Goal: Task Accomplishment & Management: Manage account settings

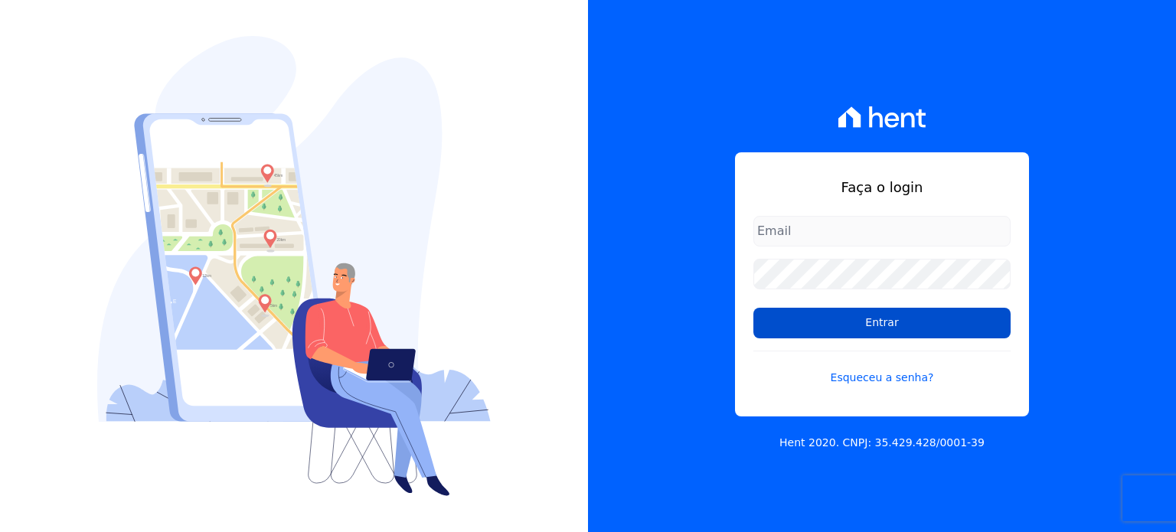
type input "[EMAIL_ADDRESS][DOMAIN_NAME]"
click at [879, 319] on input "Entrar" at bounding box center [881, 323] width 257 height 31
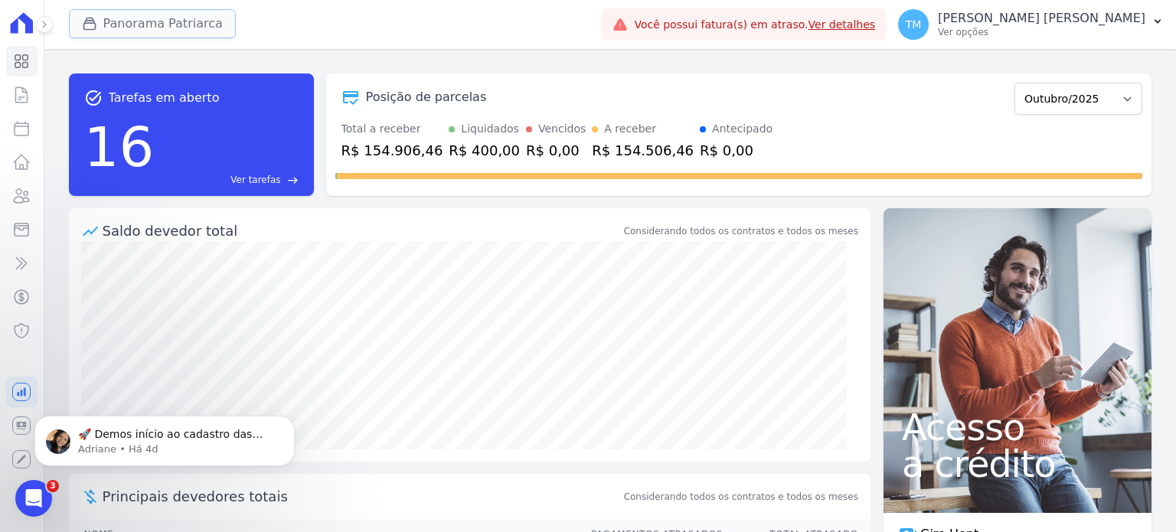
click at [165, 32] on button "Panorama Patriarca" at bounding box center [152, 23] width 167 height 29
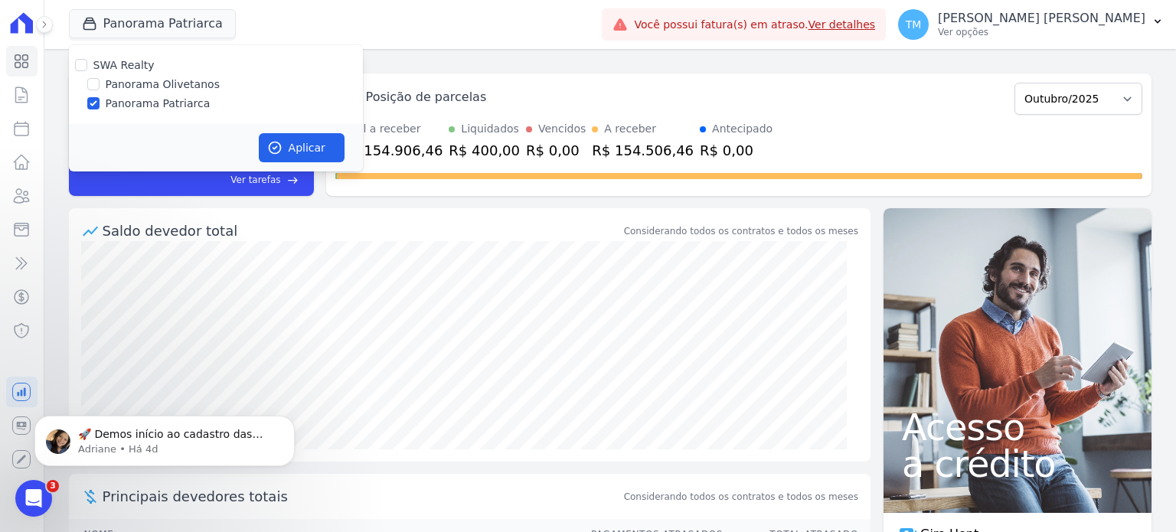
click at [187, 79] on label "Panorama Olivetanos" at bounding box center [163, 85] width 114 height 16
click at [99, 79] on input "Panorama Olivetanos" at bounding box center [93, 84] width 12 height 12
checkbox input "true"
click at [159, 103] on label "Panorama Patriarca" at bounding box center [158, 104] width 105 height 16
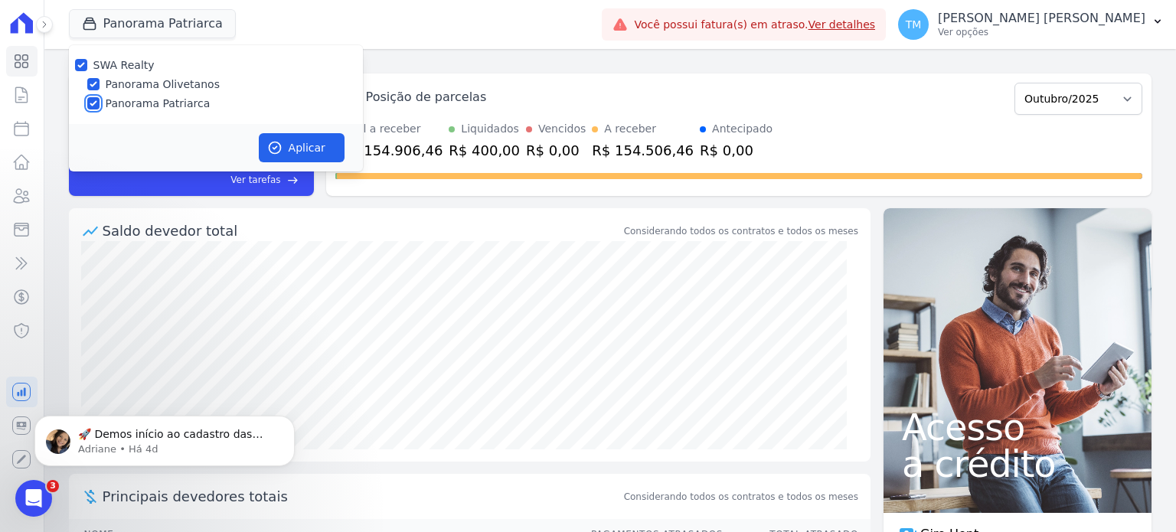
click at [99, 103] on input "Panorama Patriarca" at bounding box center [93, 103] width 12 height 12
checkbox input "false"
click at [311, 155] on button "Aplicar" at bounding box center [302, 147] width 86 height 29
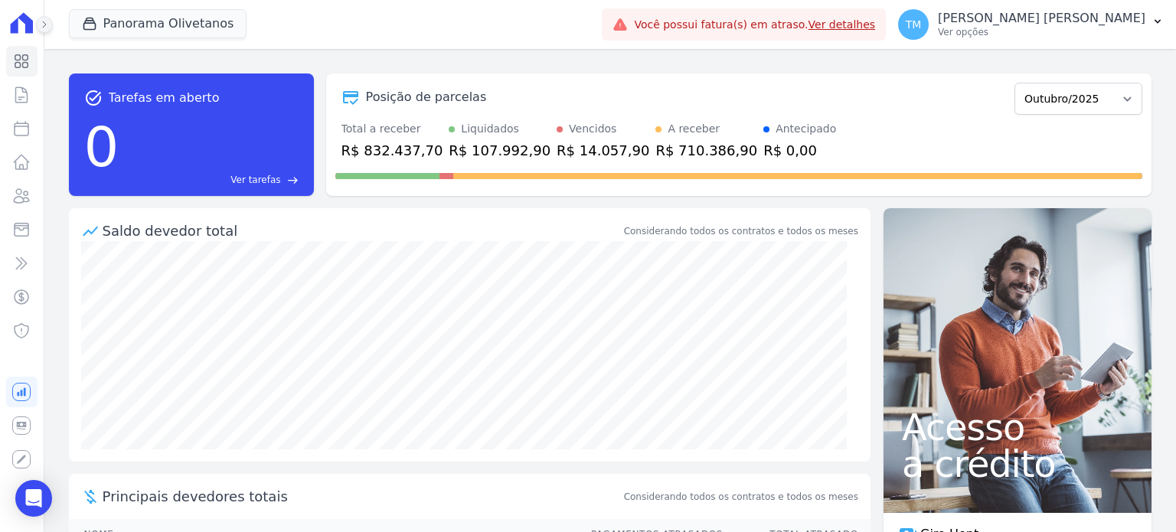
click at [40, 30] on button at bounding box center [44, 24] width 17 height 17
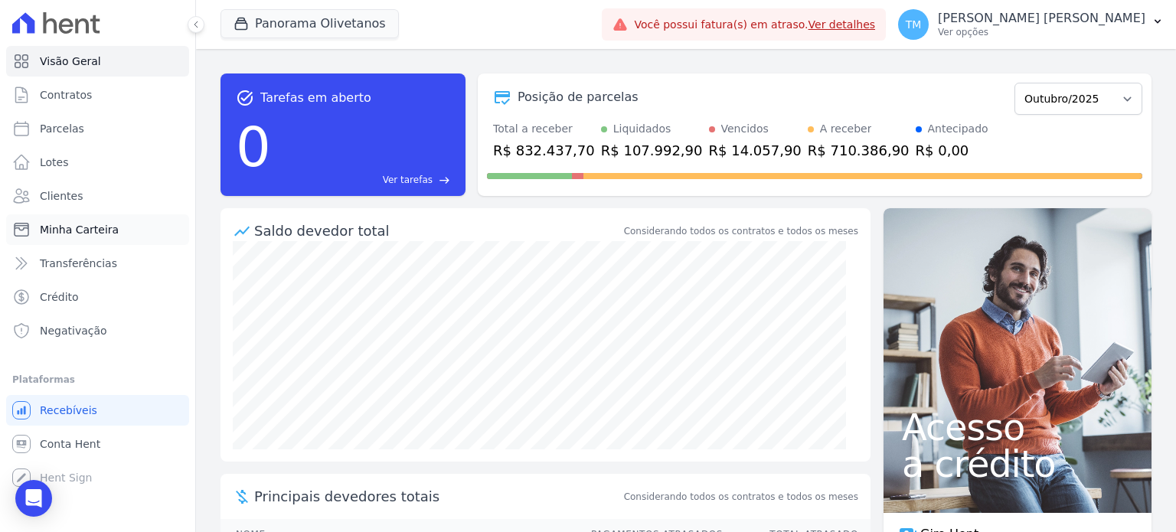
click at [126, 227] on link "Minha Carteira" at bounding box center [97, 229] width 183 height 31
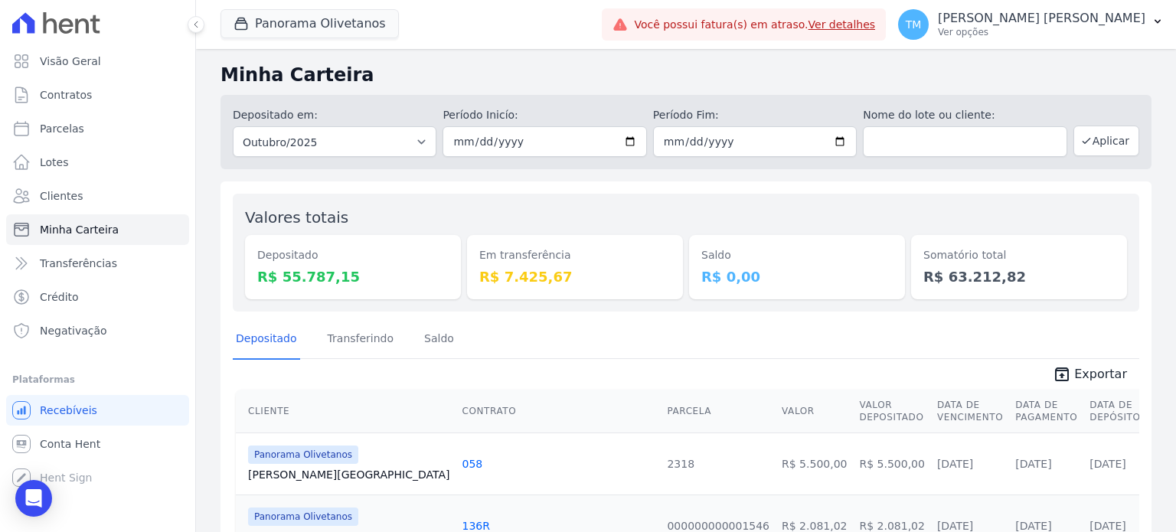
click at [193, 42] on div at bounding box center [187, 24] width 17 height 49
click at [193, 20] on icon at bounding box center [195, 24] width 9 height 9
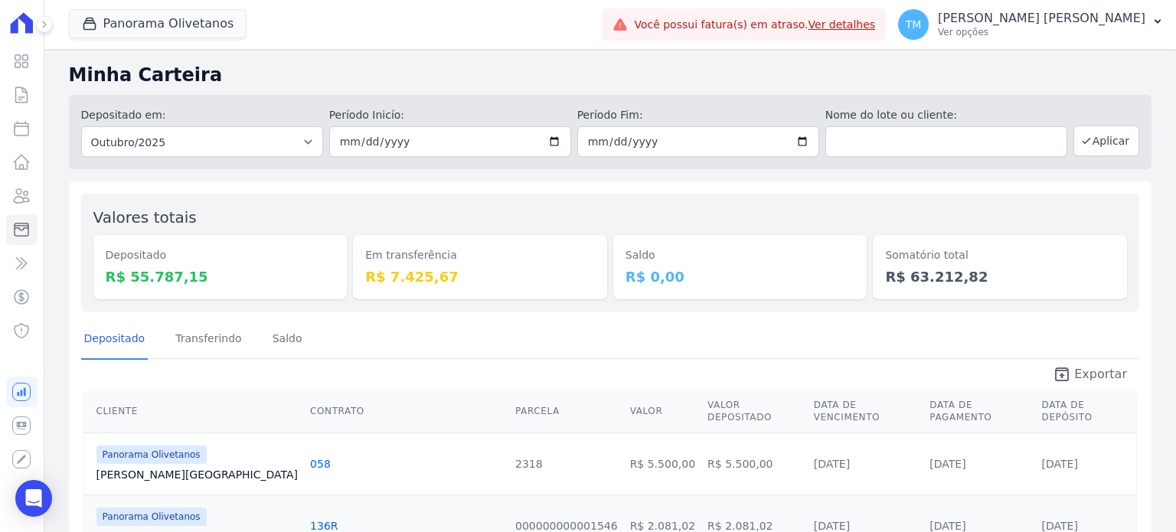
click at [1074, 373] on span "Exportar" at bounding box center [1100, 374] width 53 height 18
click at [1062, 27] on p "Ver opções" at bounding box center [1040, 32] width 207 height 12
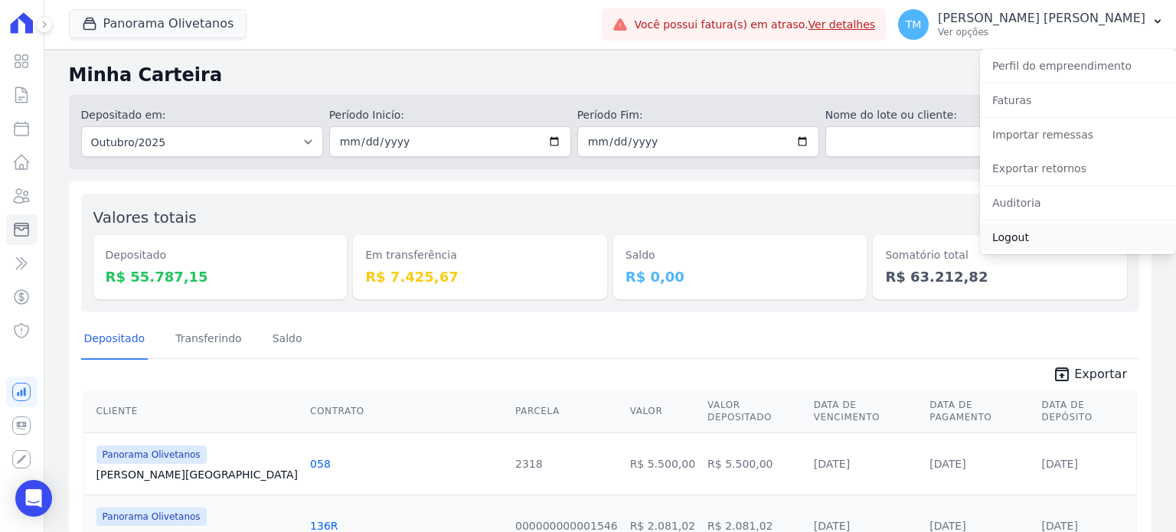
drag, startPoint x: 1028, startPoint y: 235, endPoint x: 898, endPoint y: 80, distance: 201.6
click at [1026, 235] on link "Logout" at bounding box center [1078, 237] width 196 height 28
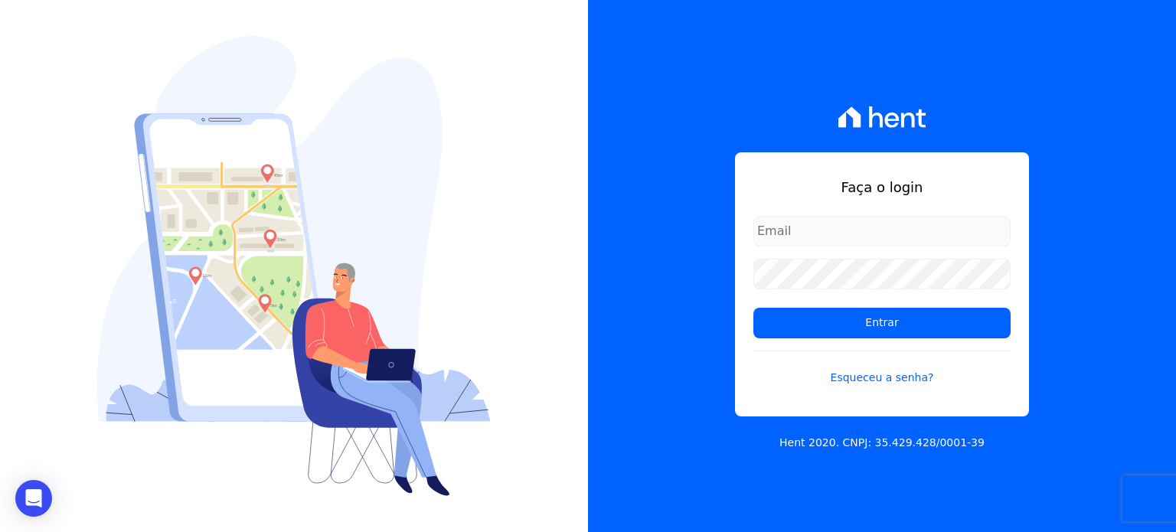
type input "[EMAIL_ADDRESS][DOMAIN_NAME]"
